Goal: Navigation & Orientation: Find specific page/section

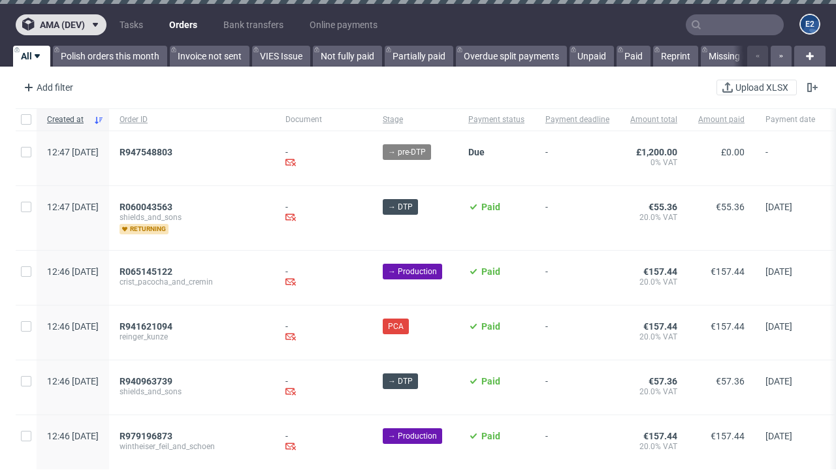
click at [61, 25] on span "ama (dev)" at bounding box center [62, 24] width 45 height 9
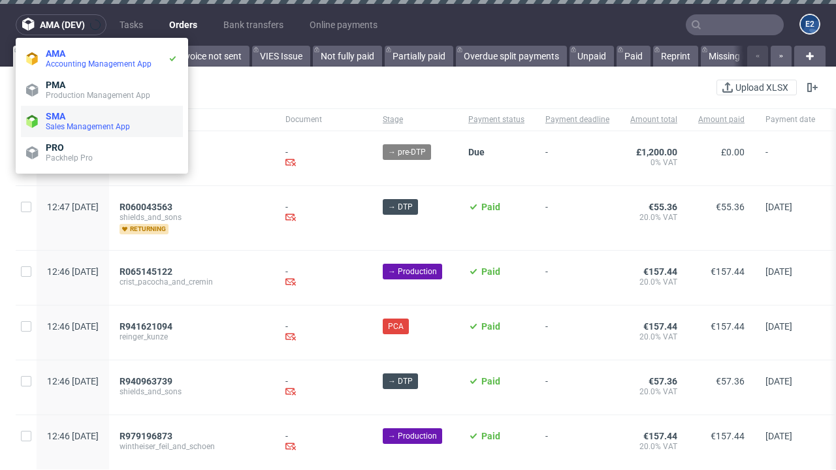
click at [102, 122] on span "Sales Management App" at bounding box center [112, 127] width 132 height 10
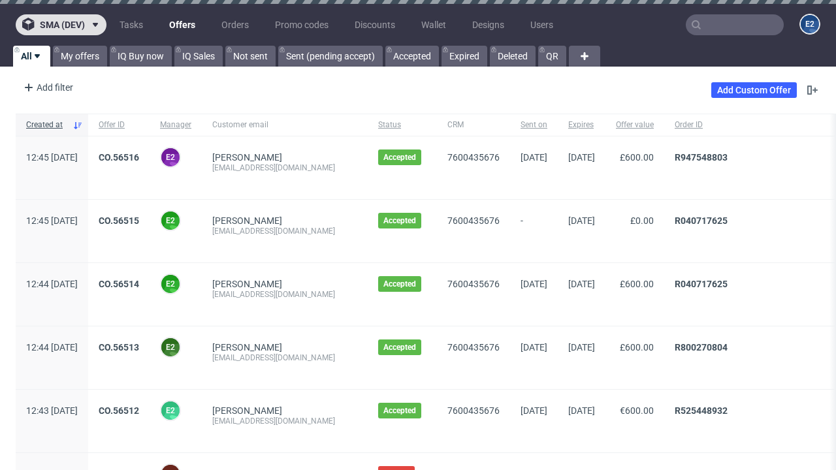
click at [61, 25] on span "sma (dev)" at bounding box center [62, 24] width 45 height 9
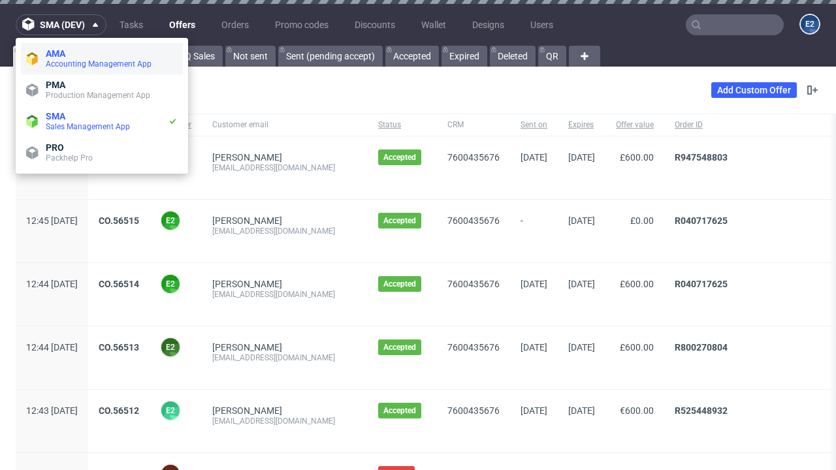
click at [102, 59] on span "Accounting Management App" at bounding box center [112, 64] width 132 height 10
